Goal: Task Accomplishment & Management: Complete application form

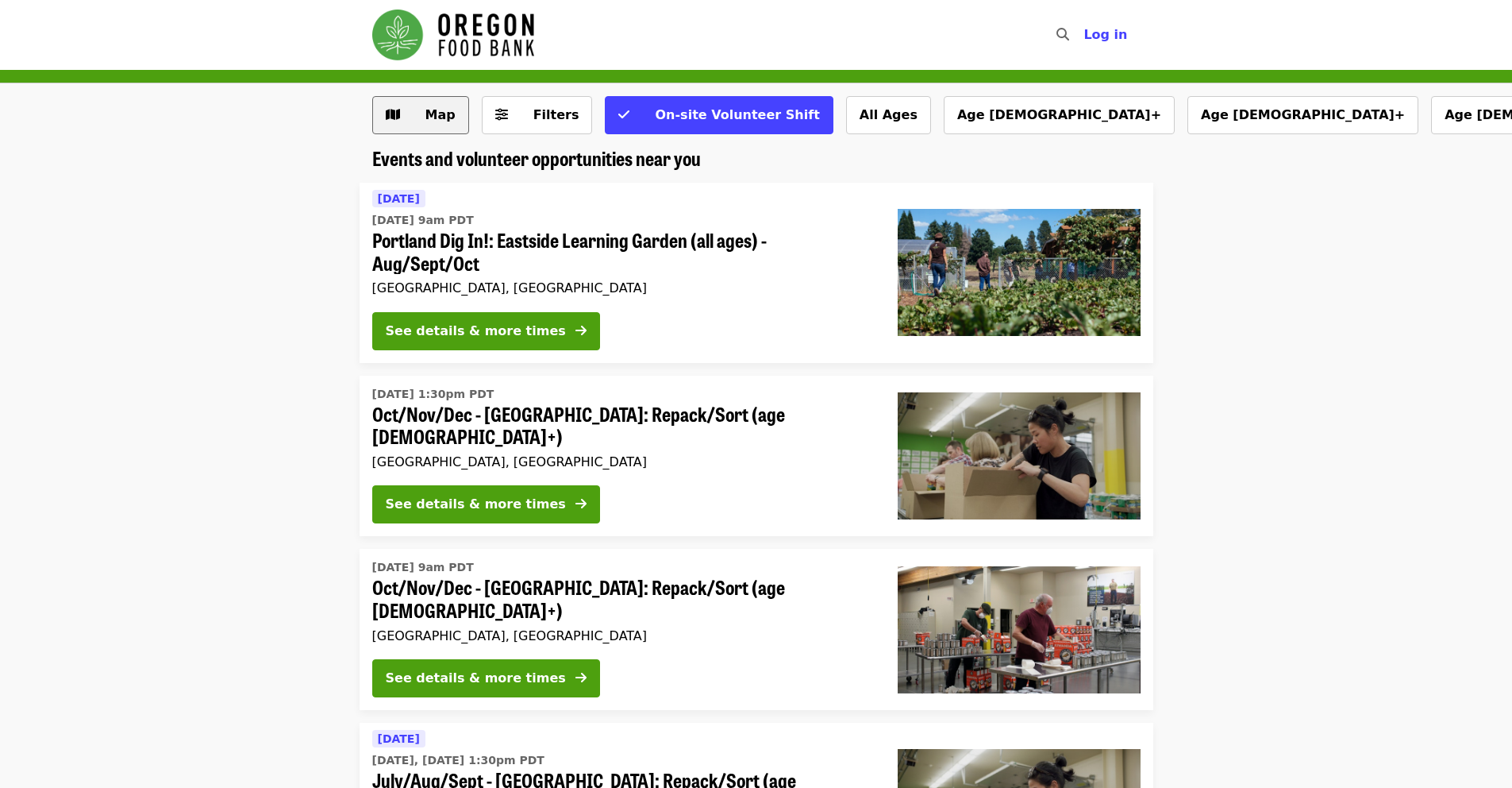
click at [439, 111] on span "Map" at bounding box center [440, 115] width 30 height 15
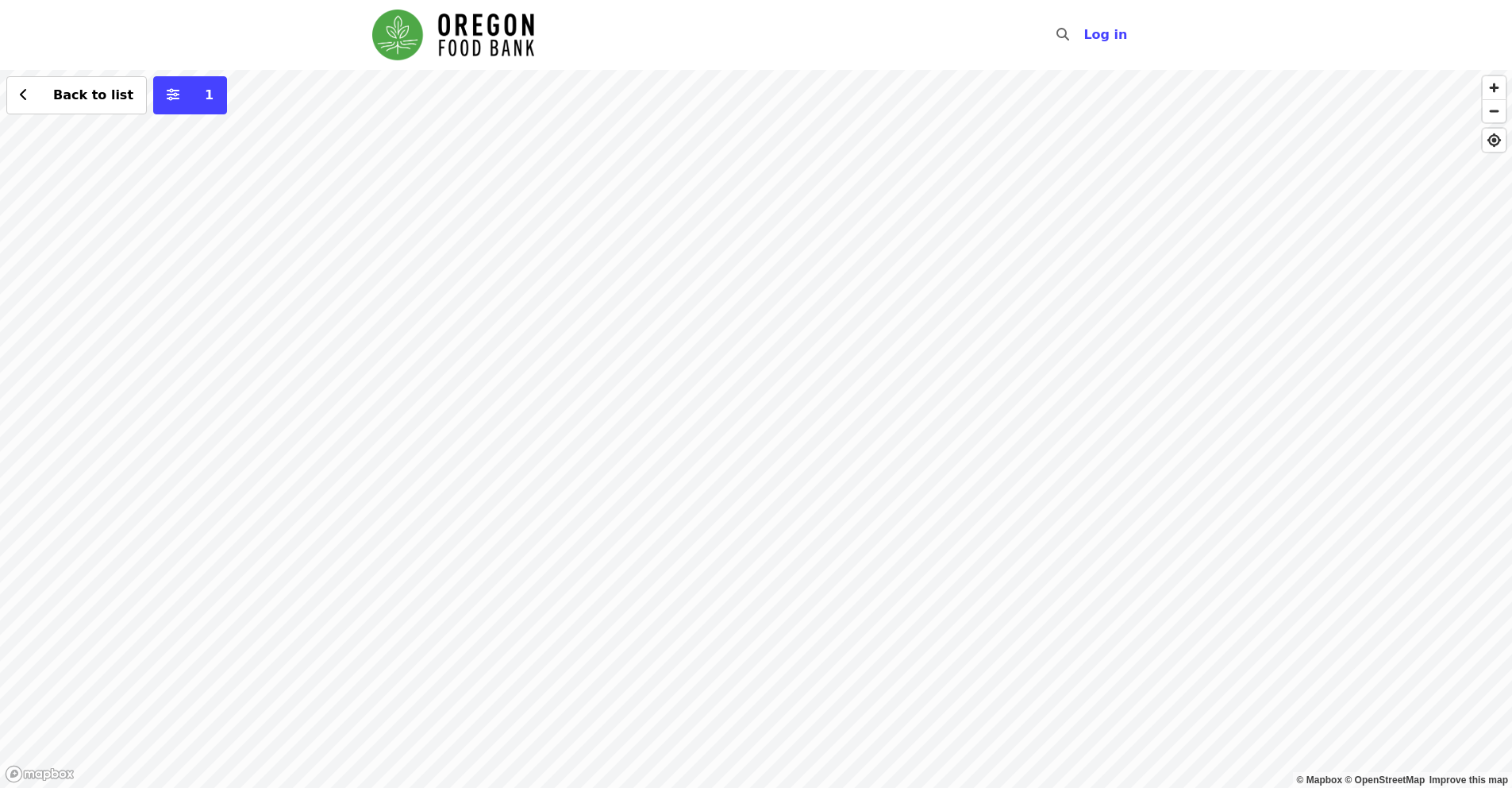
drag, startPoint x: 1311, startPoint y: 590, endPoint x: 1174, endPoint y: 451, distance: 195.2
click at [1174, 451] on div "Back to list 1" at bounding box center [756, 428] width 1512 height 718
click at [844, 203] on div "Back to list 1" at bounding box center [756, 428] width 1512 height 718
click at [833, 234] on span "See 2 actions at this location" at bounding box center [838, 236] width 208 height 15
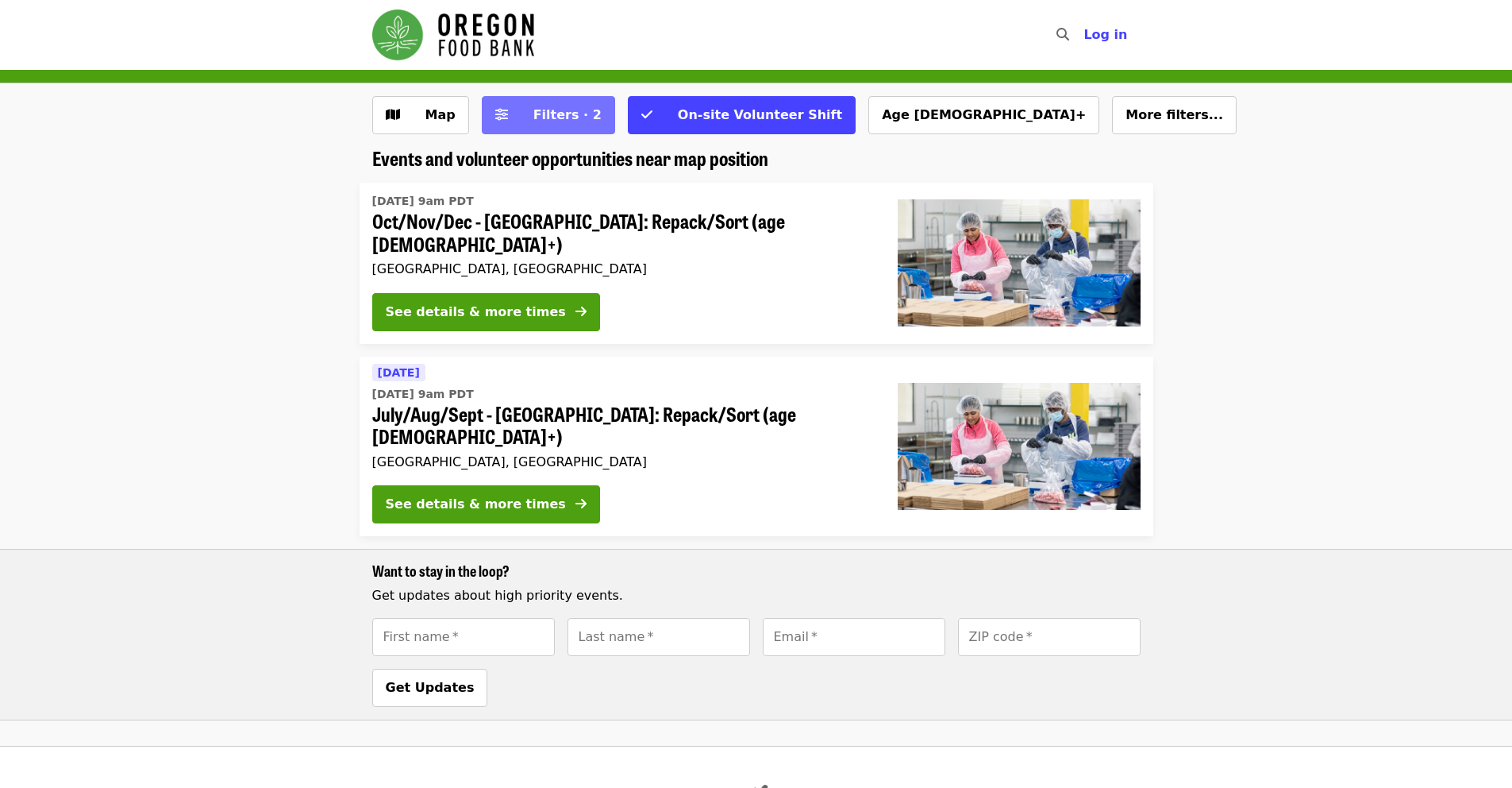
click at [533, 119] on span "Filters · 2" at bounding box center [567, 115] width 68 height 15
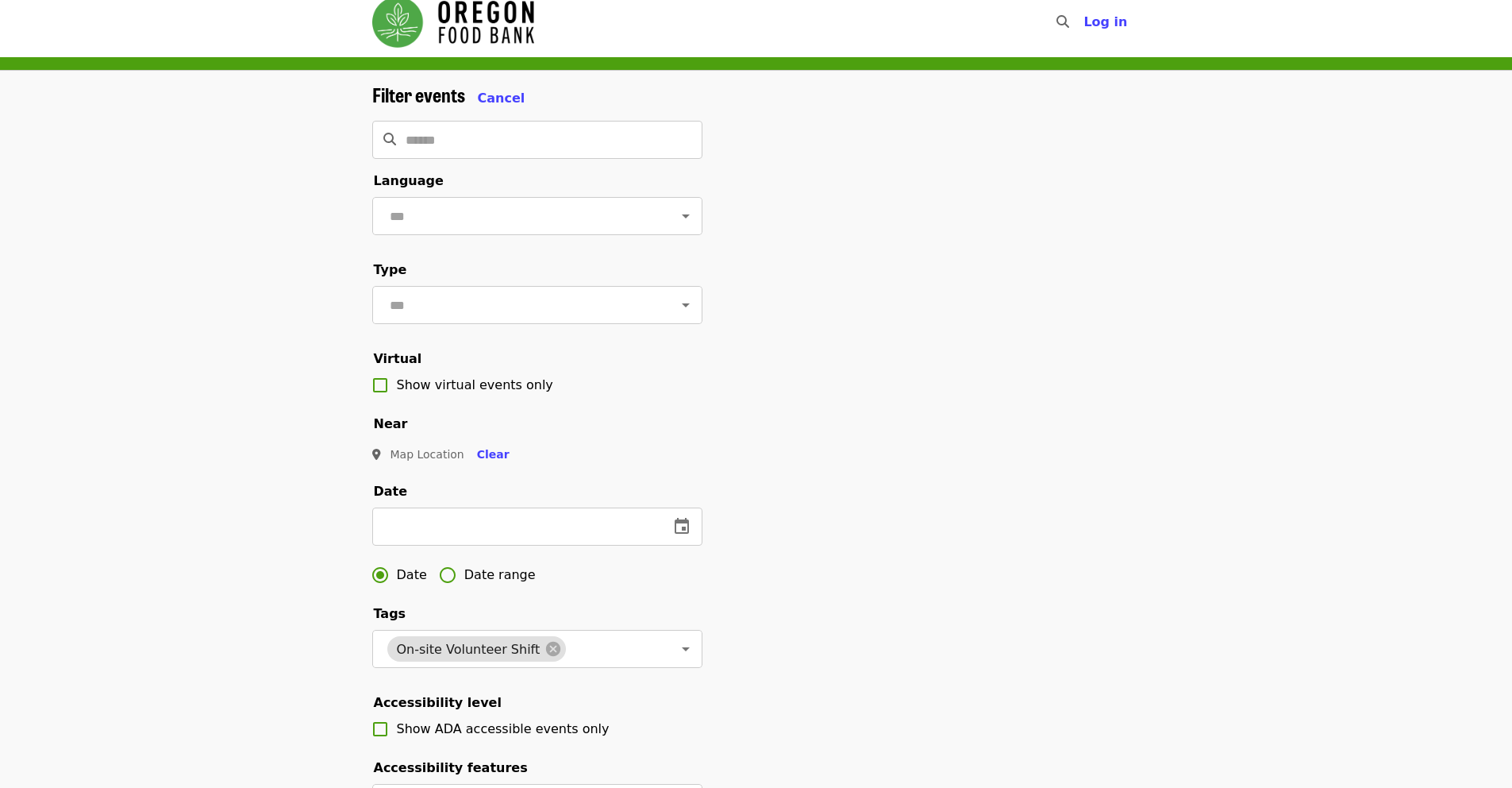
scroll to position [23, 0]
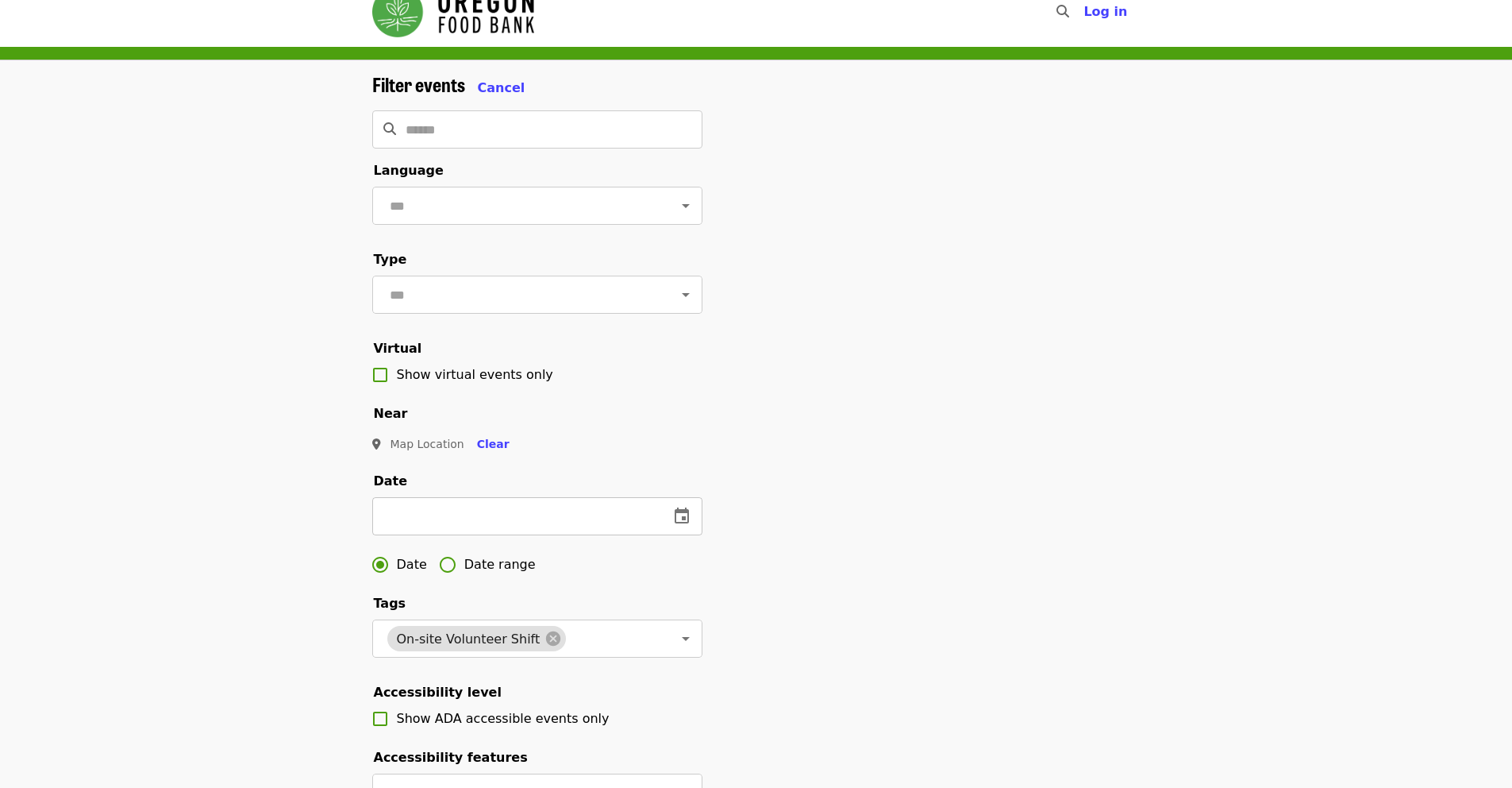
click at [666, 536] on button "change date" at bounding box center [682, 516] width 38 height 38
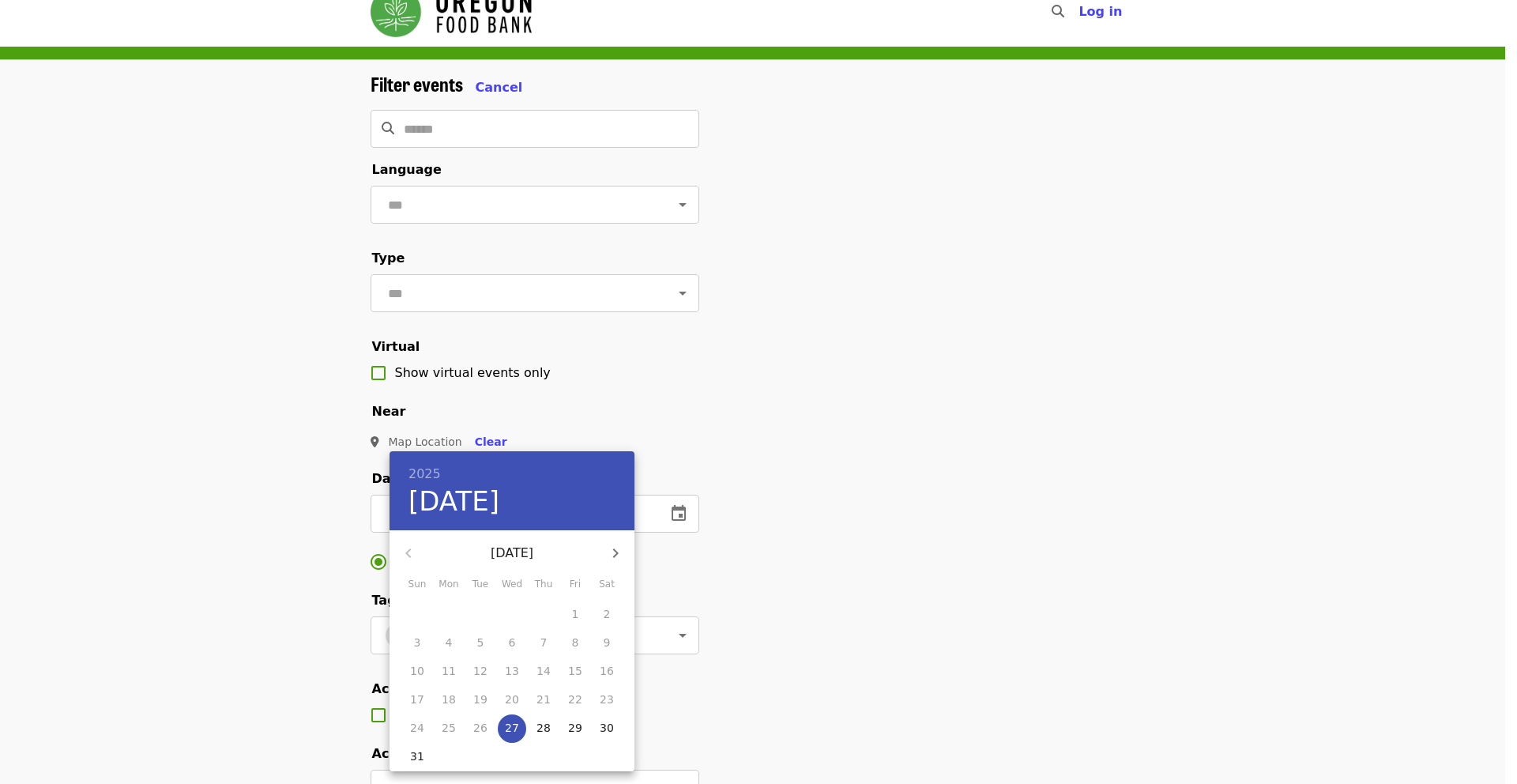
click at [618, 537] on button "button" at bounding box center [615, 552] width 38 height 38
click at [448, 617] on p "1" at bounding box center [449, 613] width 7 height 16
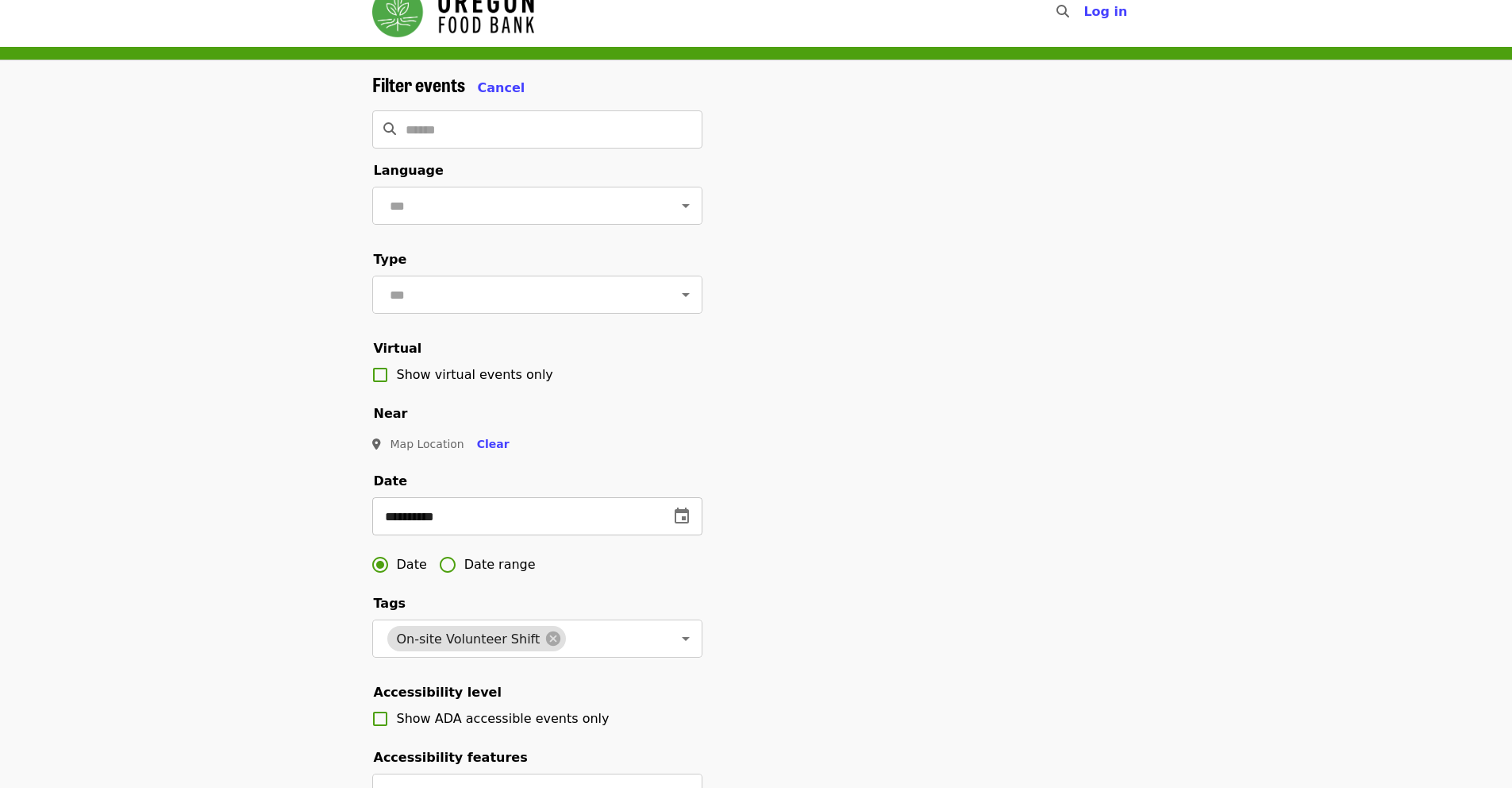
click at [584, 536] on input "**********" at bounding box center [514, 516] width 284 height 38
click at [689, 531] on button "change date" at bounding box center [682, 516] width 38 height 38
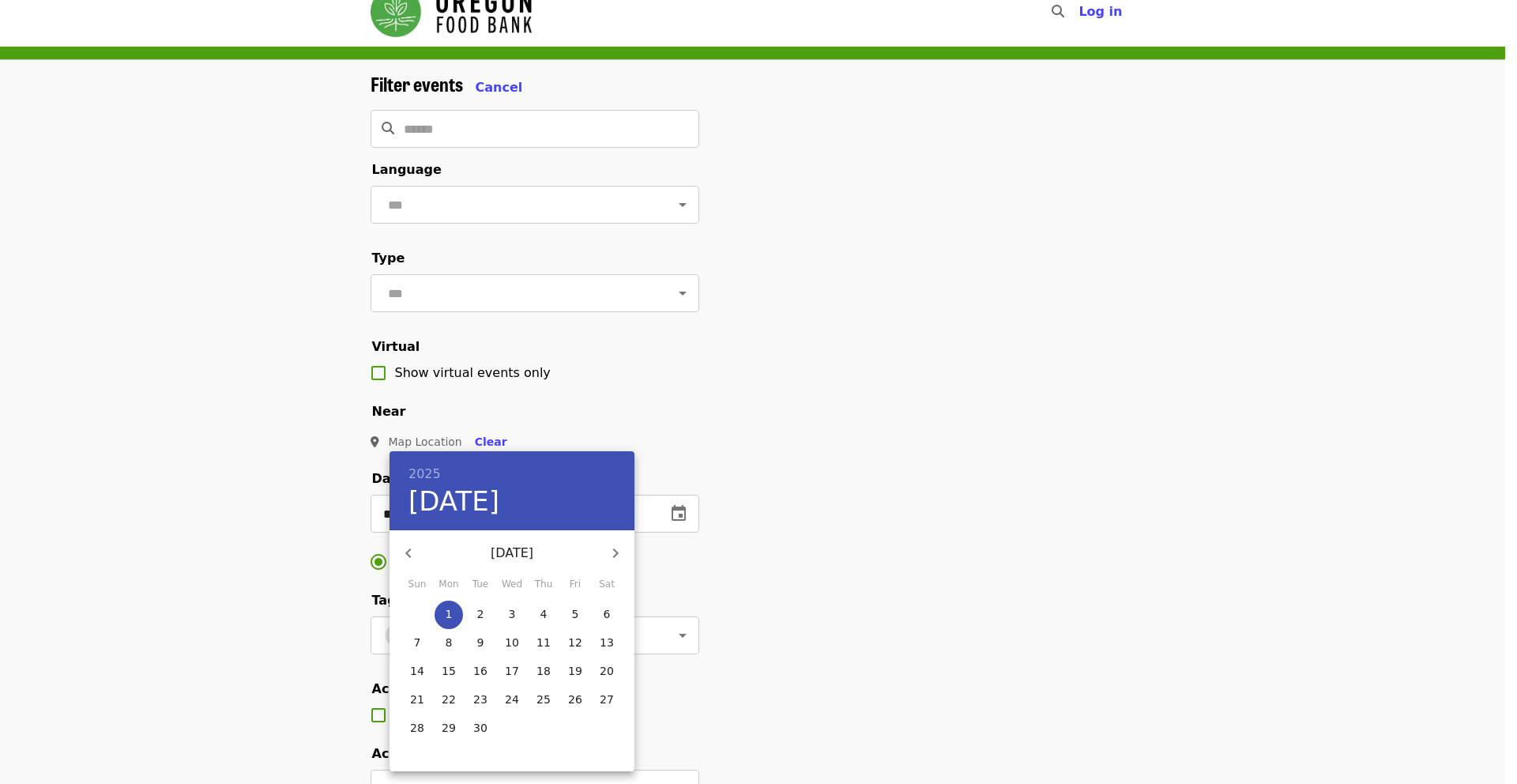
click at [410, 557] on icon "button" at bounding box center [409, 553] width 19 height 19
click at [515, 731] on p "27" at bounding box center [512, 727] width 14 height 16
type input "**********"
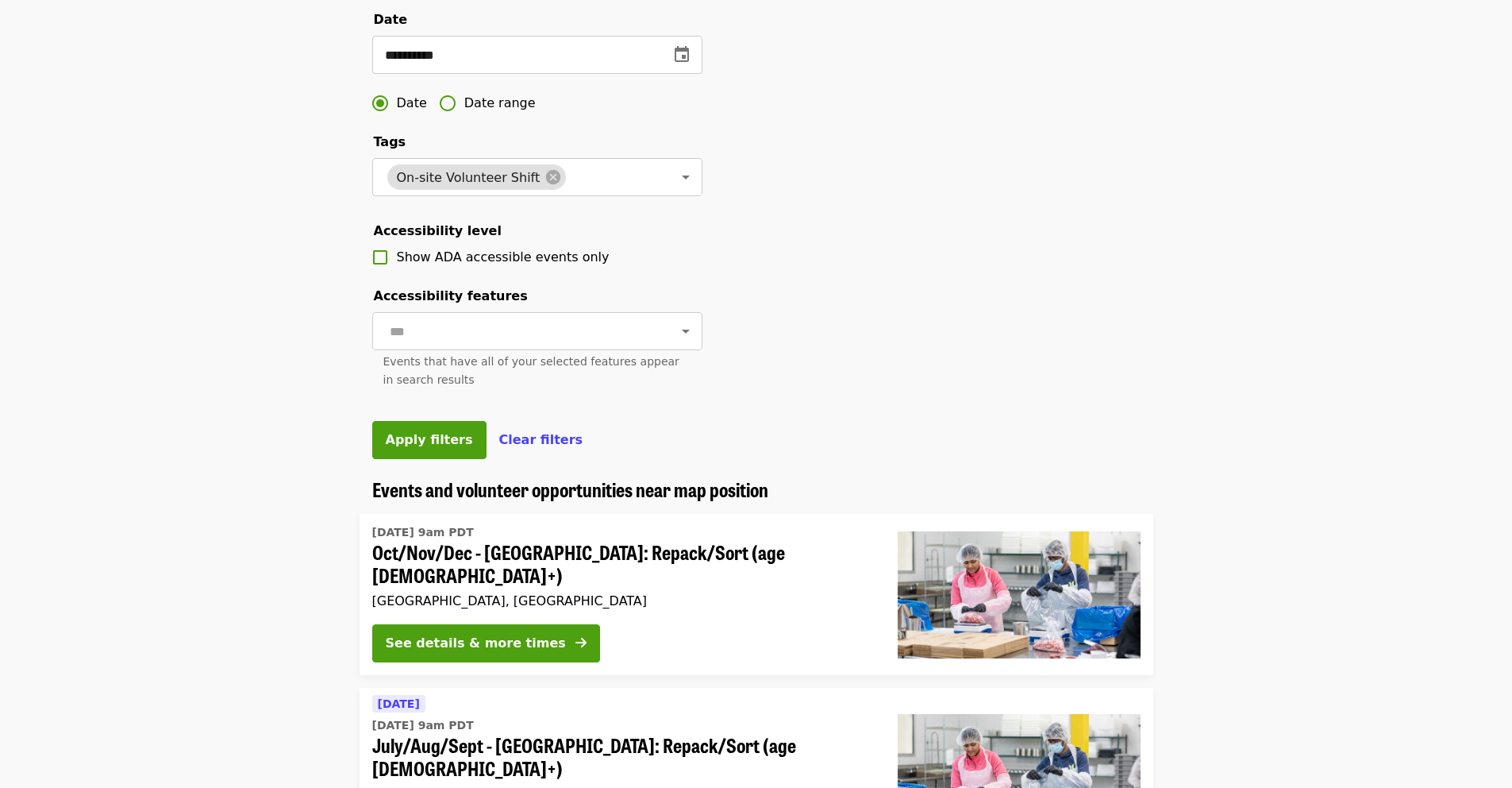
scroll to position [483, 0]
click at [450, 448] on span "Apply filters" at bounding box center [429, 441] width 88 height 15
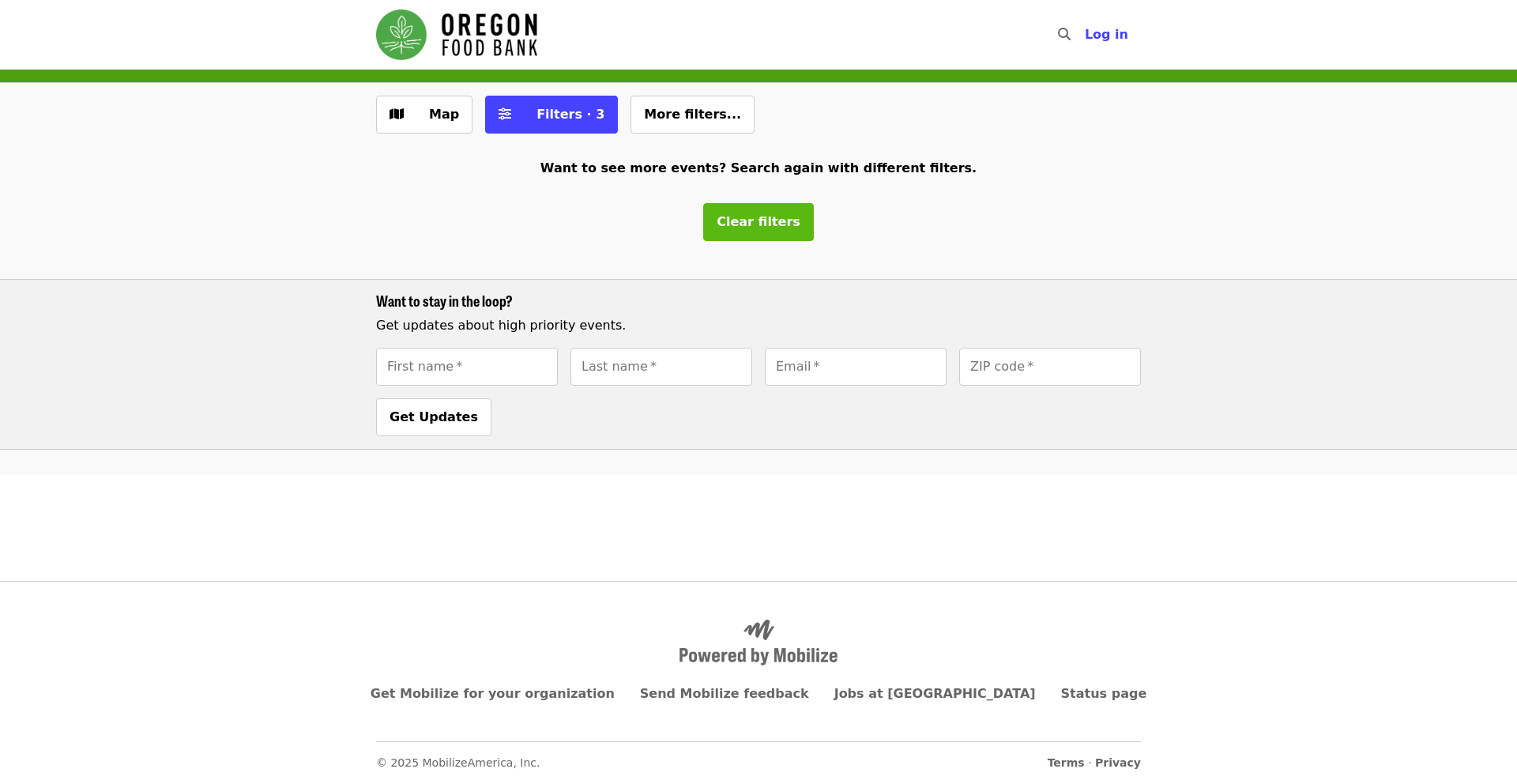
click at [779, 213] on button "Clear filters" at bounding box center [758, 221] width 110 height 38
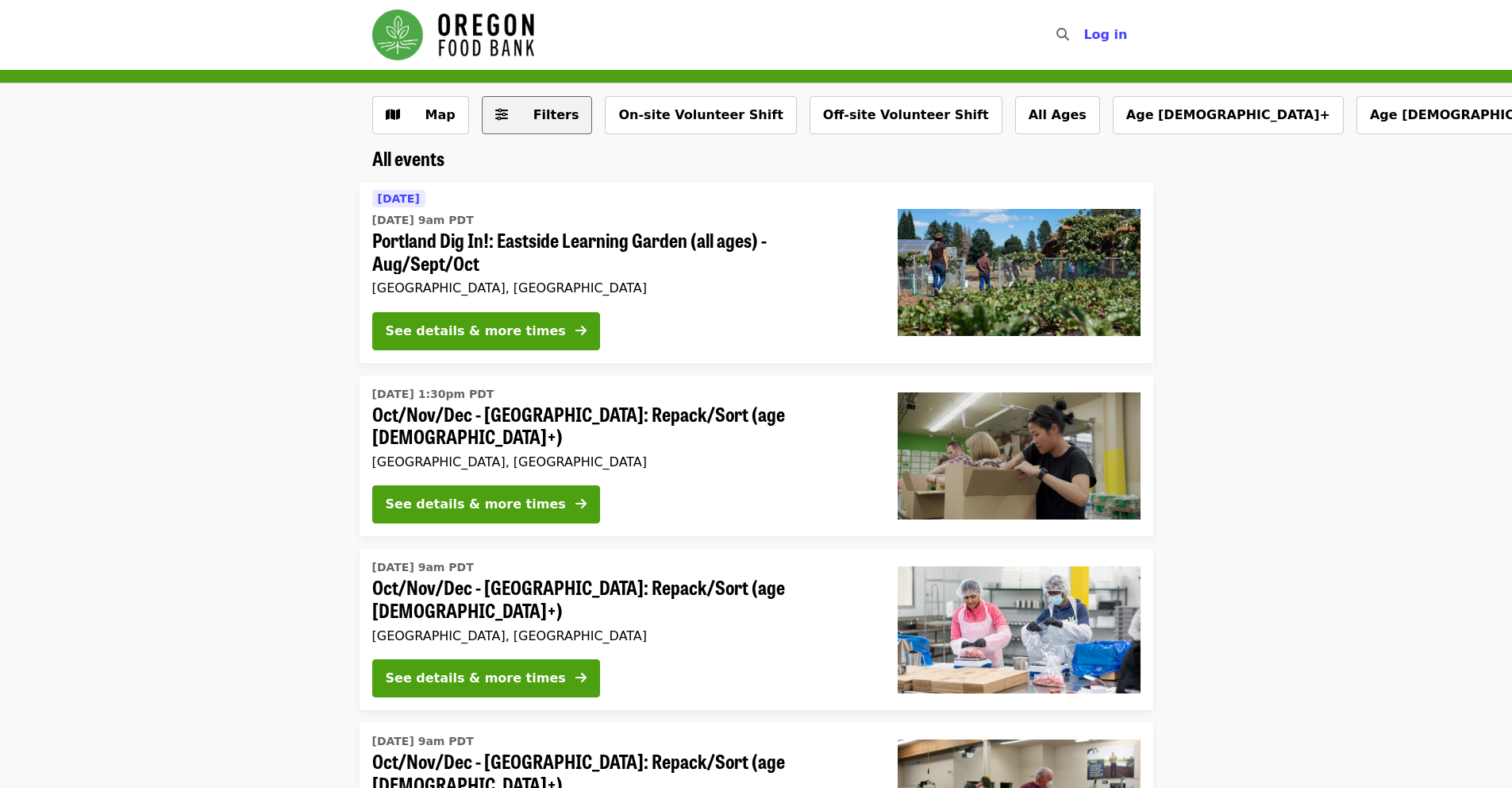
click at [577, 116] on button "Filters" at bounding box center [537, 115] width 111 height 38
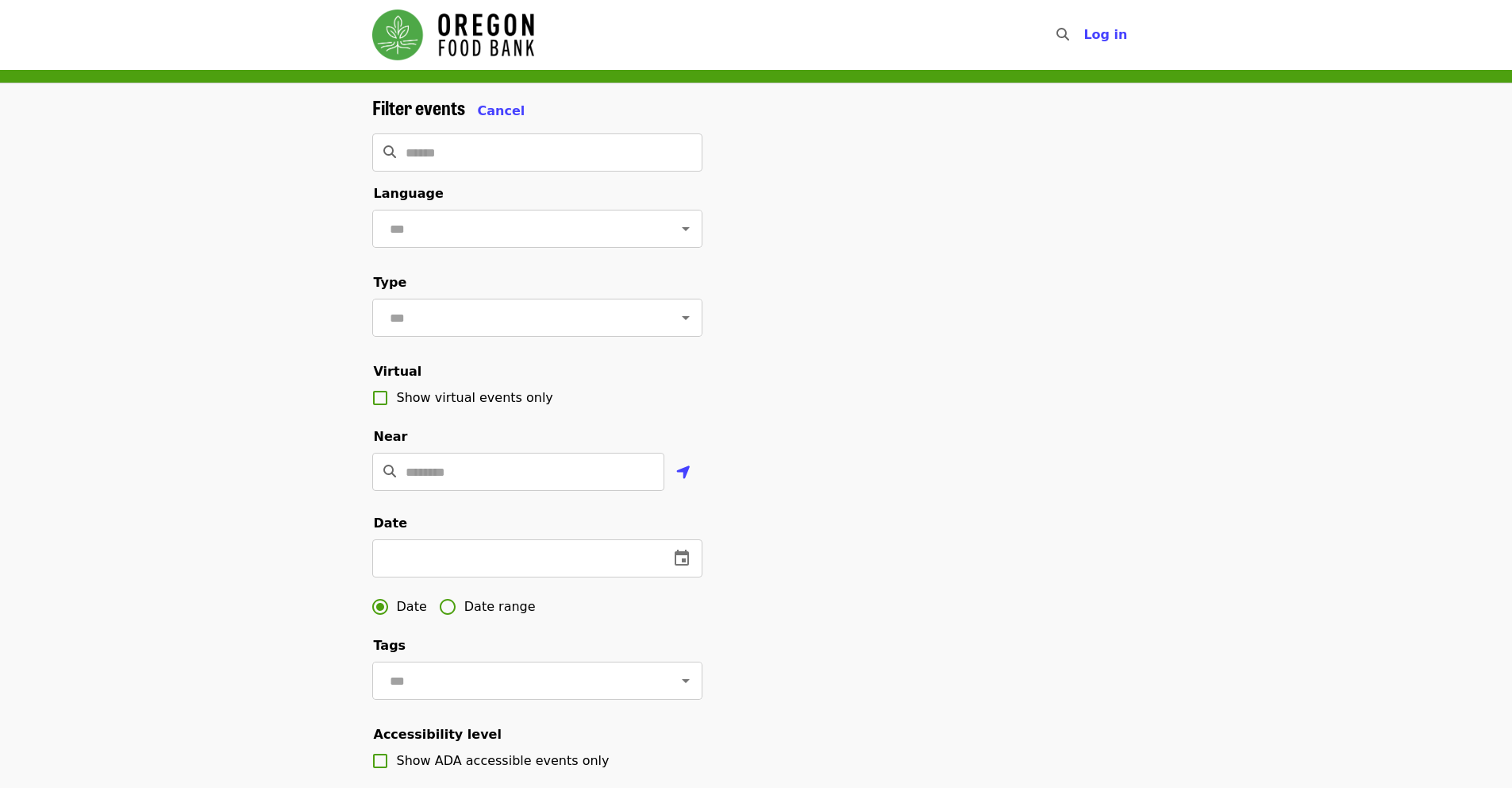
click at [402, 180] on form "Filter events Cancel ​ Language ​ Type ​ Virtual Show virtual events only Near …" at bounding box center [537, 529] width 331 height 866
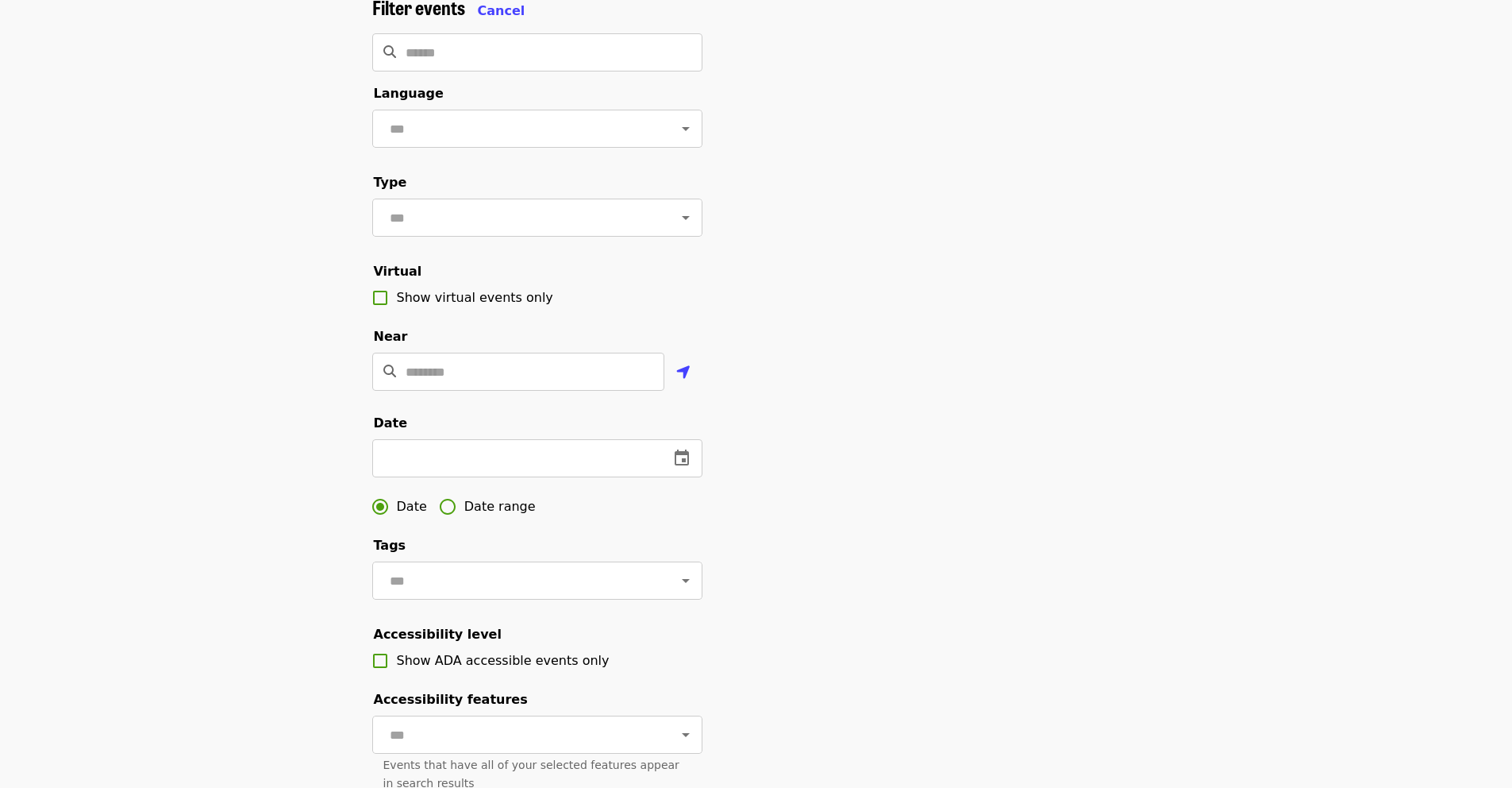
scroll to position [116, 0]
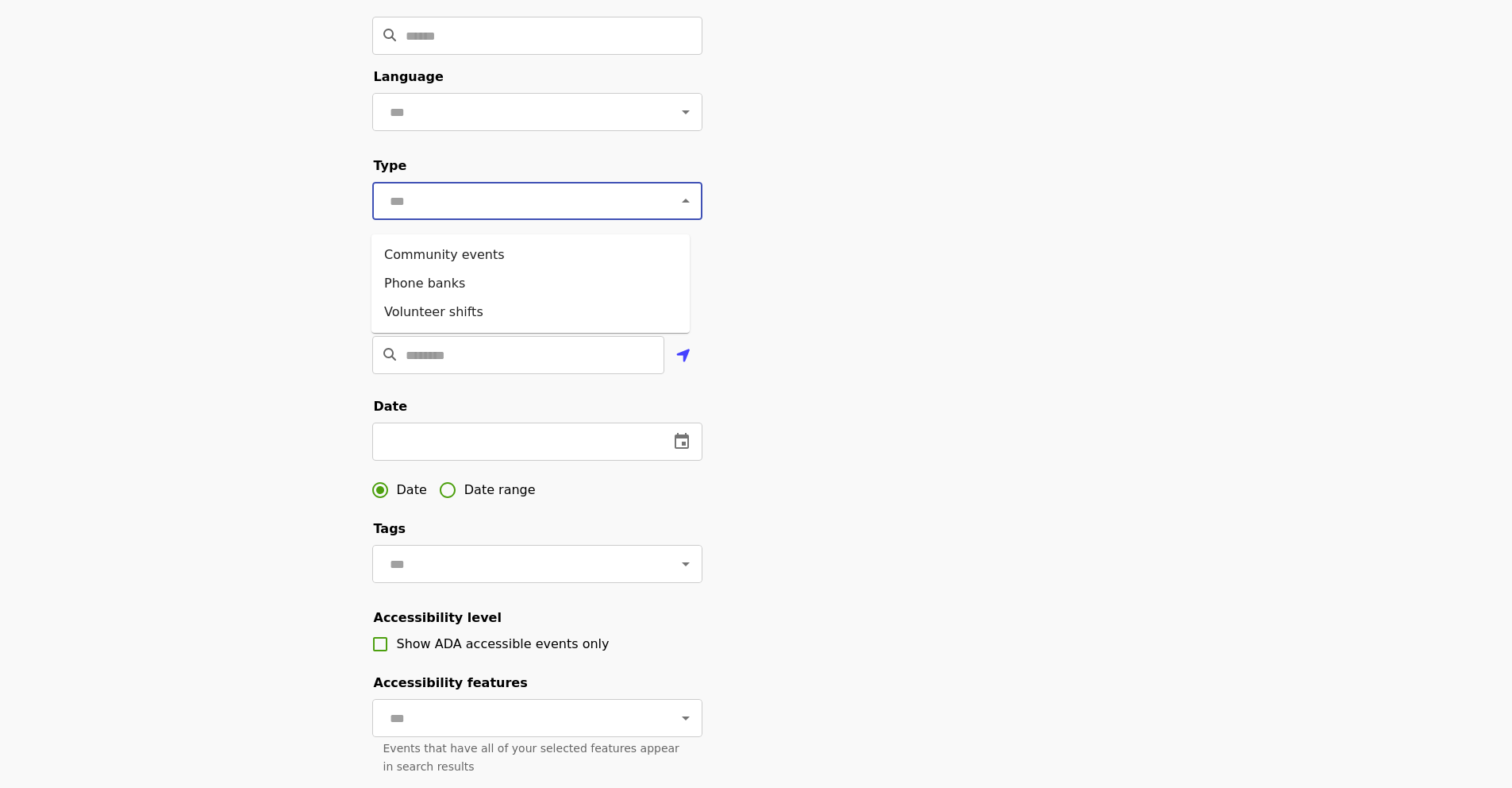
click at [624, 216] on input "text" at bounding box center [518, 201] width 266 height 30
click at [486, 314] on li "Volunteer shifts" at bounding box center [531, 312] width 318 height 29
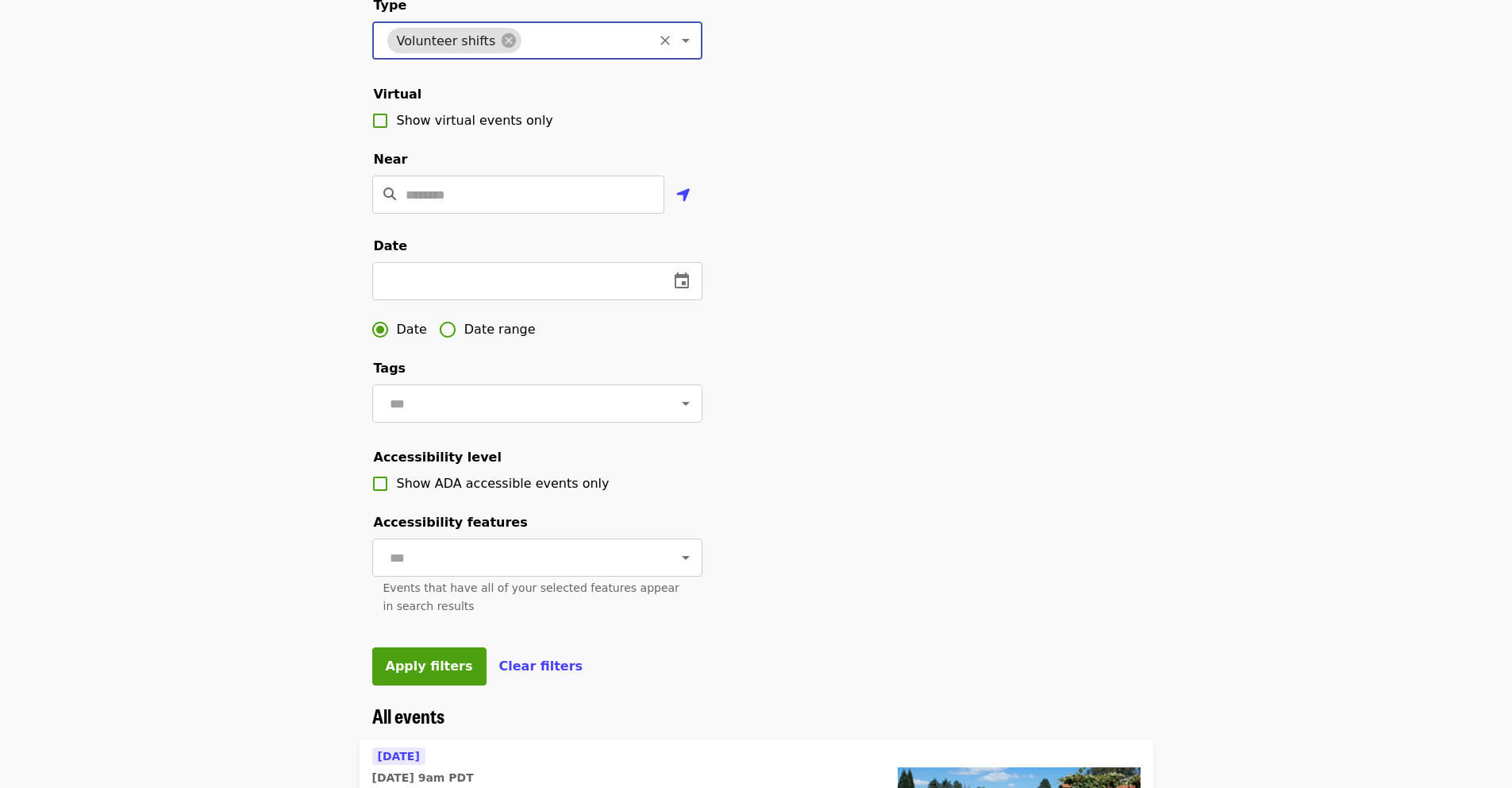
scroll to position [278, 0]
click at [444, 200] on input "Location" at bounding box center [535, 194] width 259 height 38
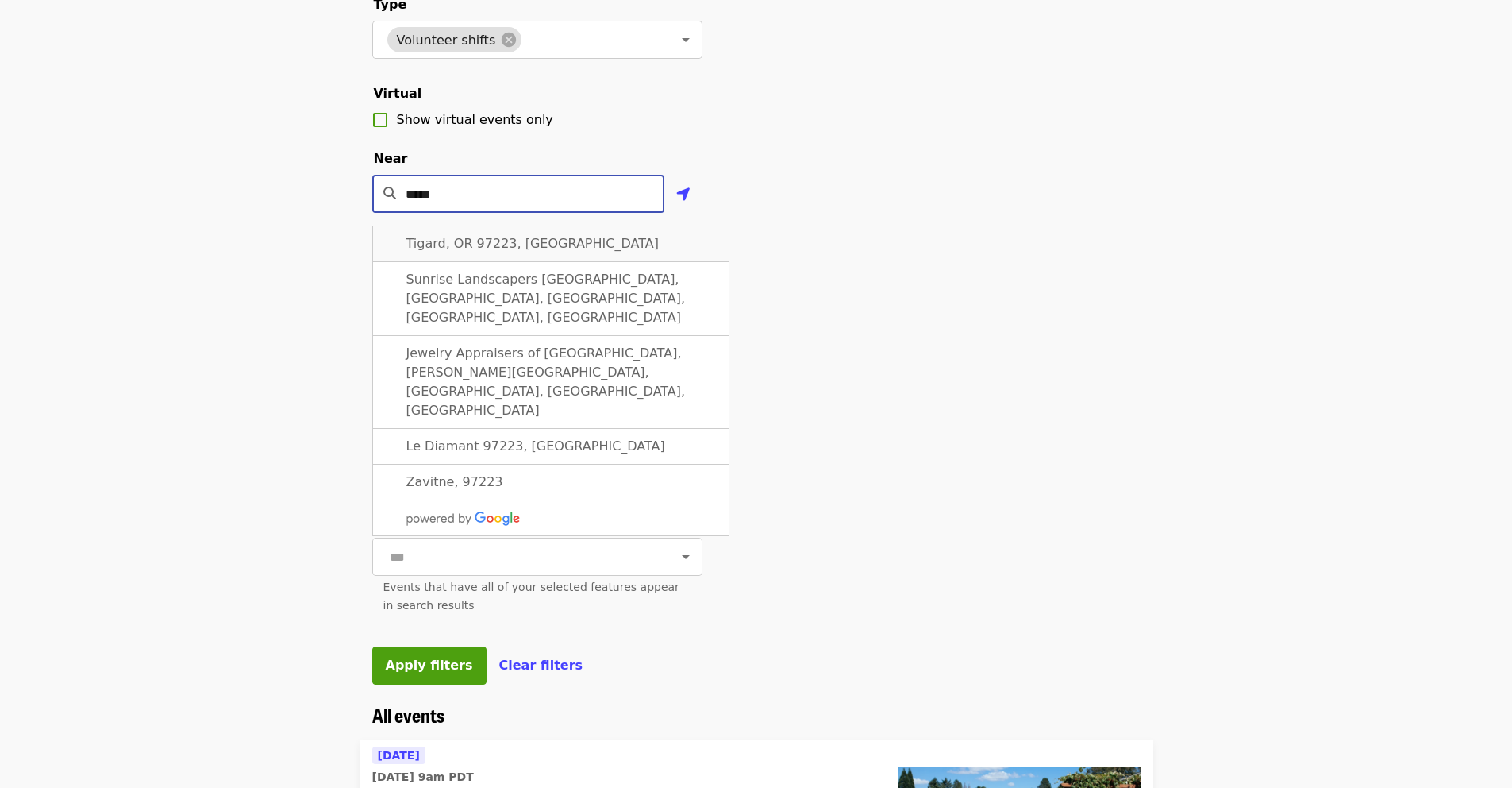
click at [606, 262] on div "Tigard, OR 97223, [GEOGRAPHIC_DATA]" at bounding box center [551, 243] width 358 height 36
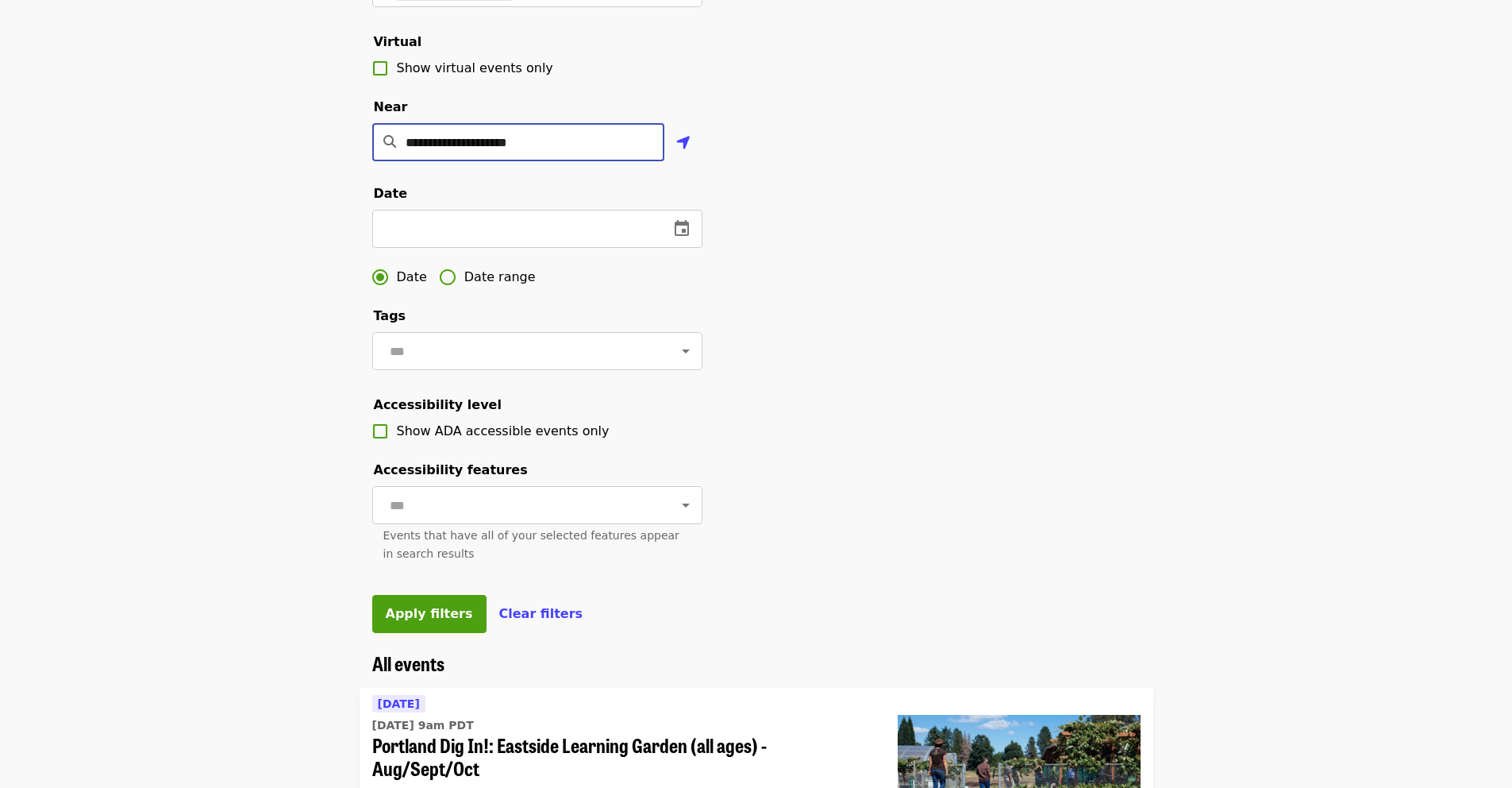
scroll to position [335, 0]
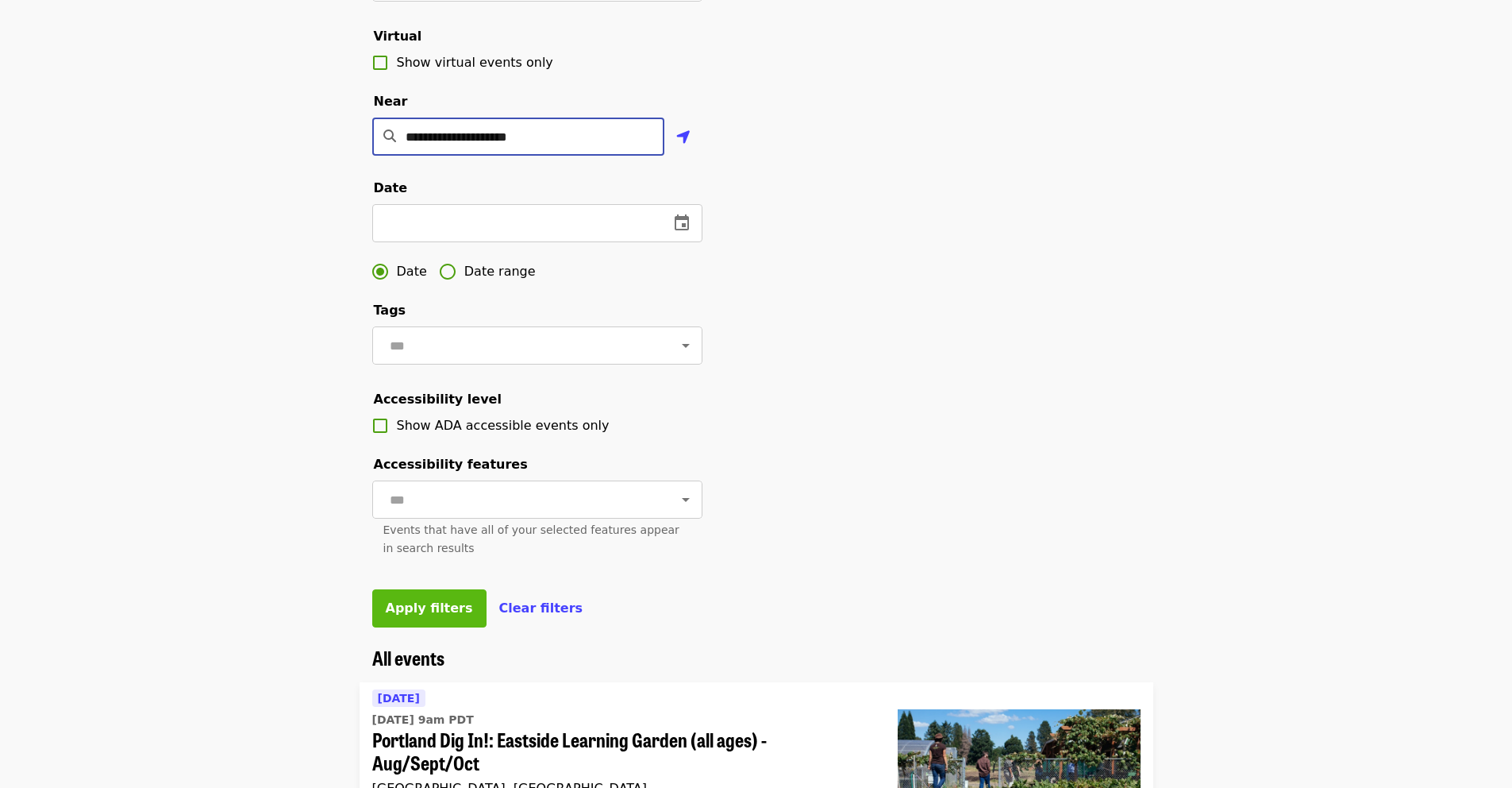
type input "**********"
click at [434, 628] on button "Apply filters" at bounding box center [429, 608] width 115 height 38
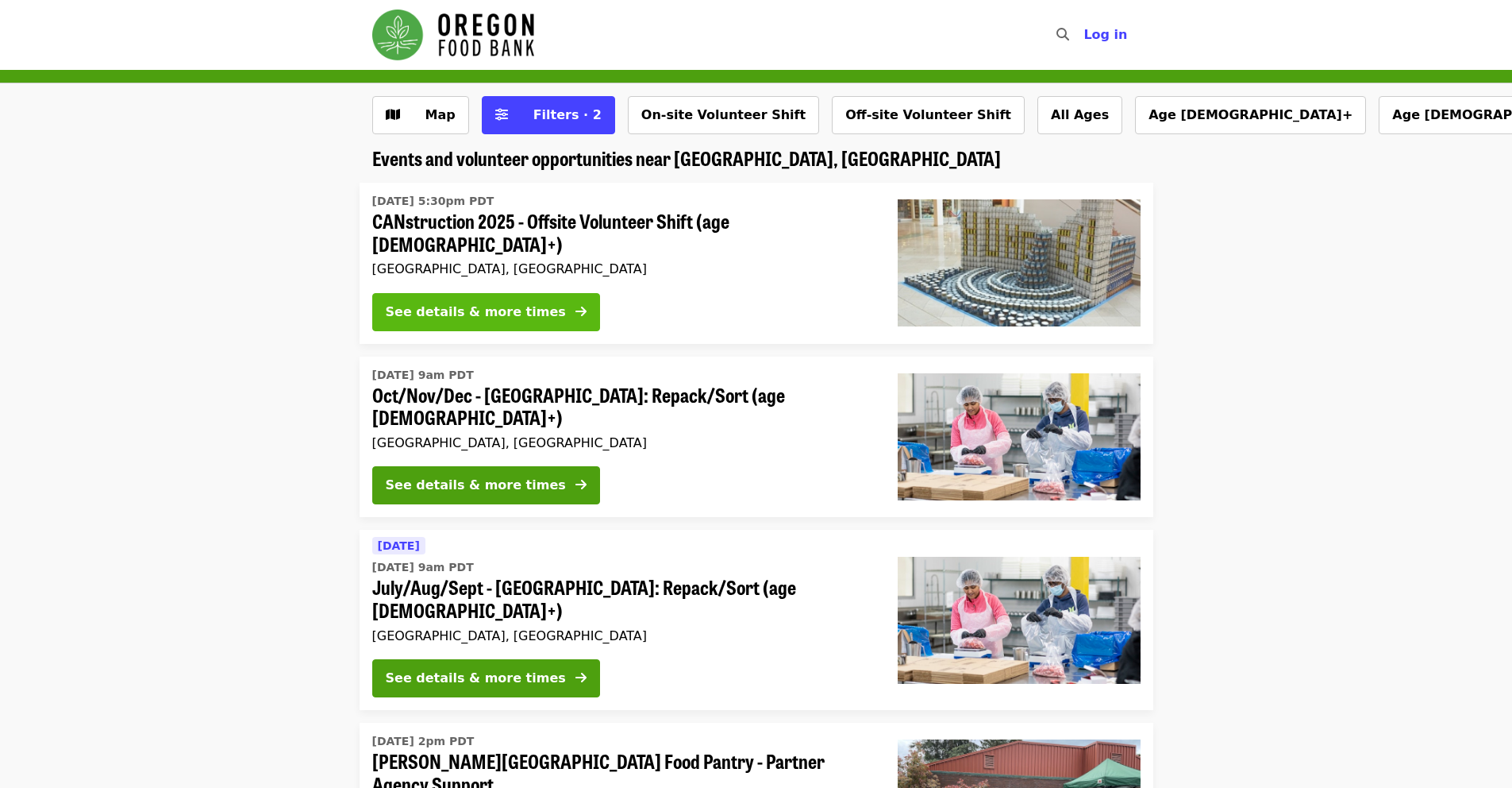
click at [526, 303] on div "See details & more times" at bounding box center [476, 312] width 181 height 19
